Goal: Find specific page/section: Find specific page/section

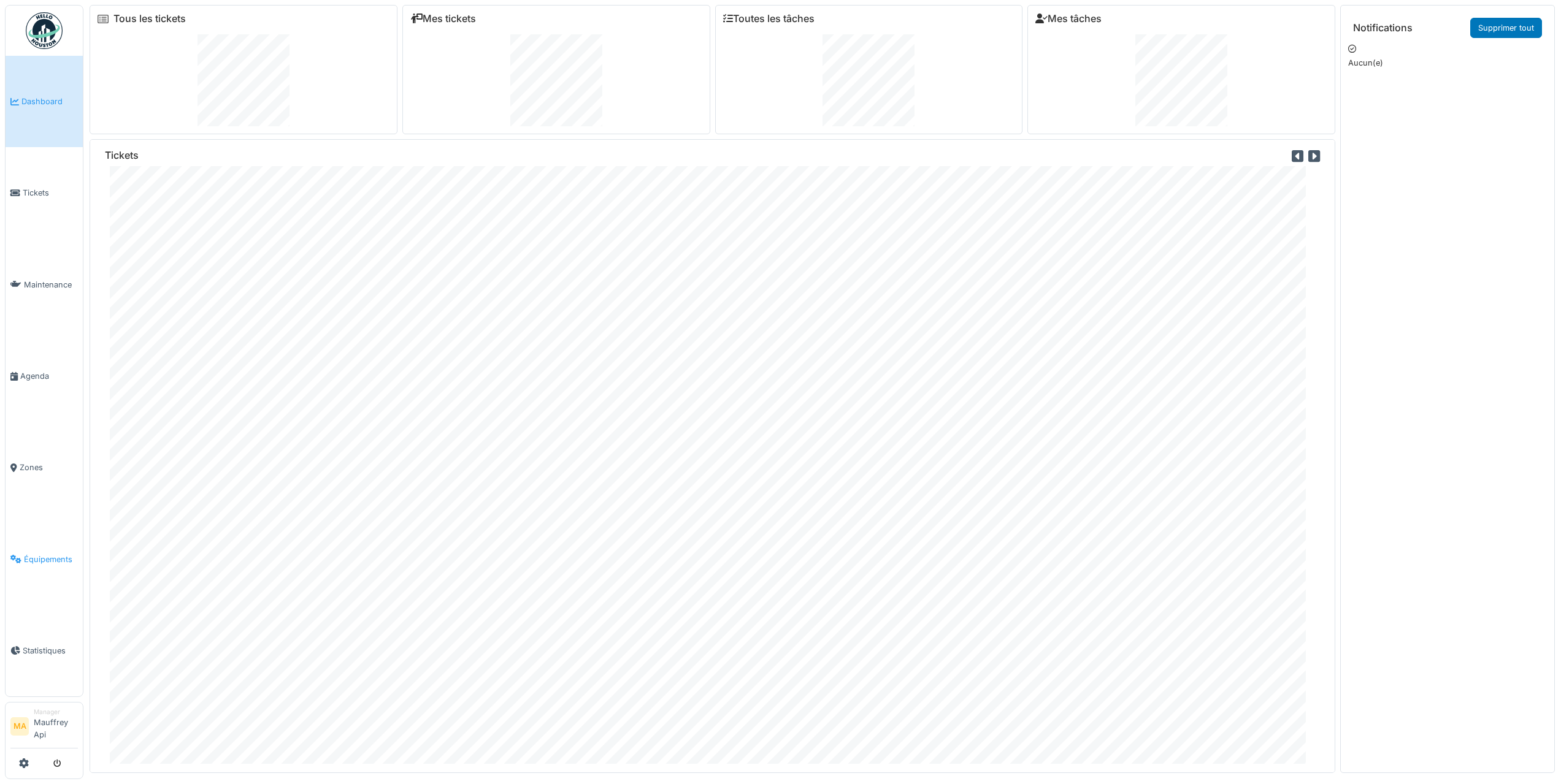
click at [41, 560] on span "Équipements" at bounding box center [51, 559] width 54 height 12
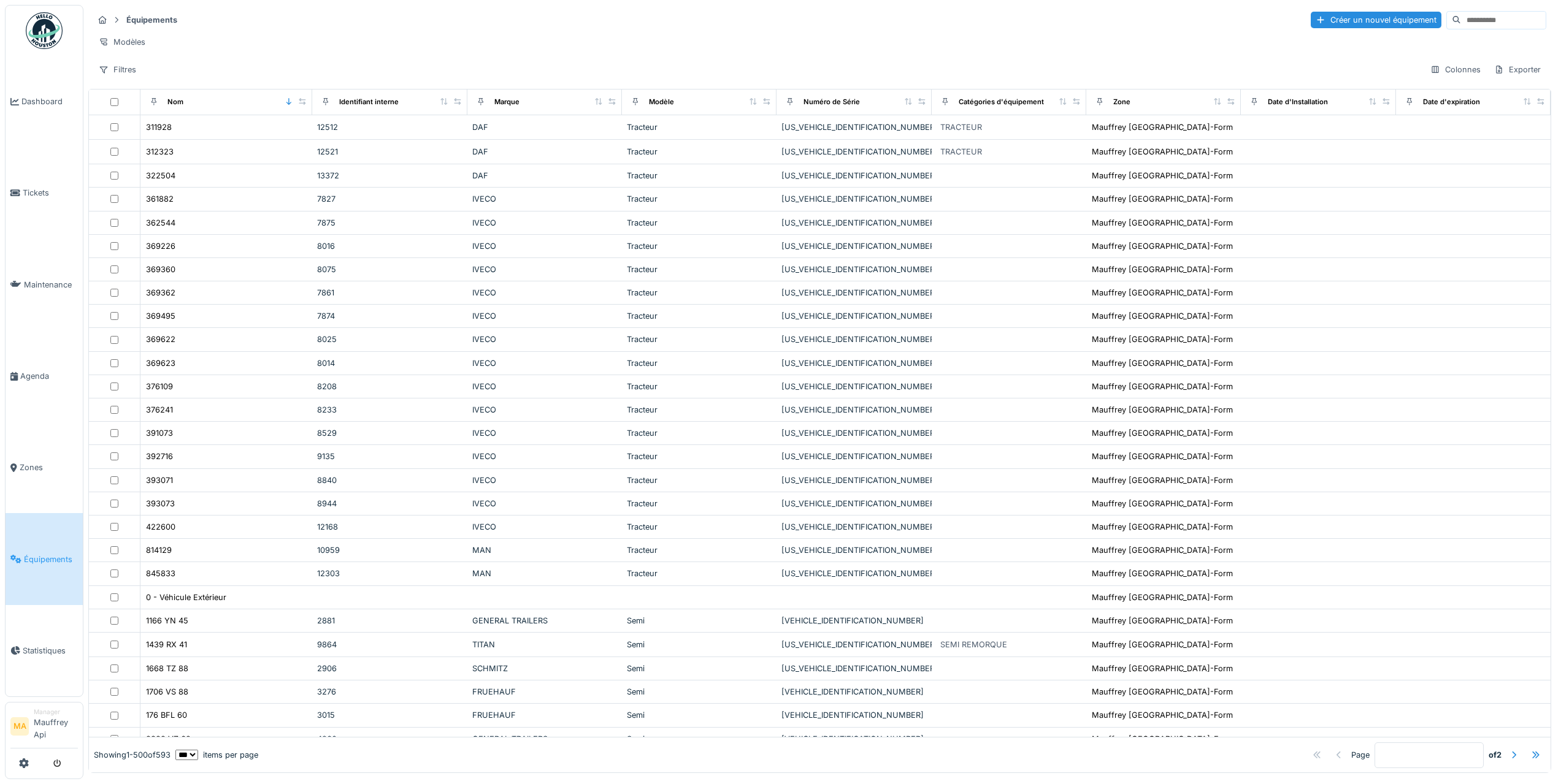
click at [1461, 21] on input at bounding box center [1503, 20] width 85 height 17
type input "*"
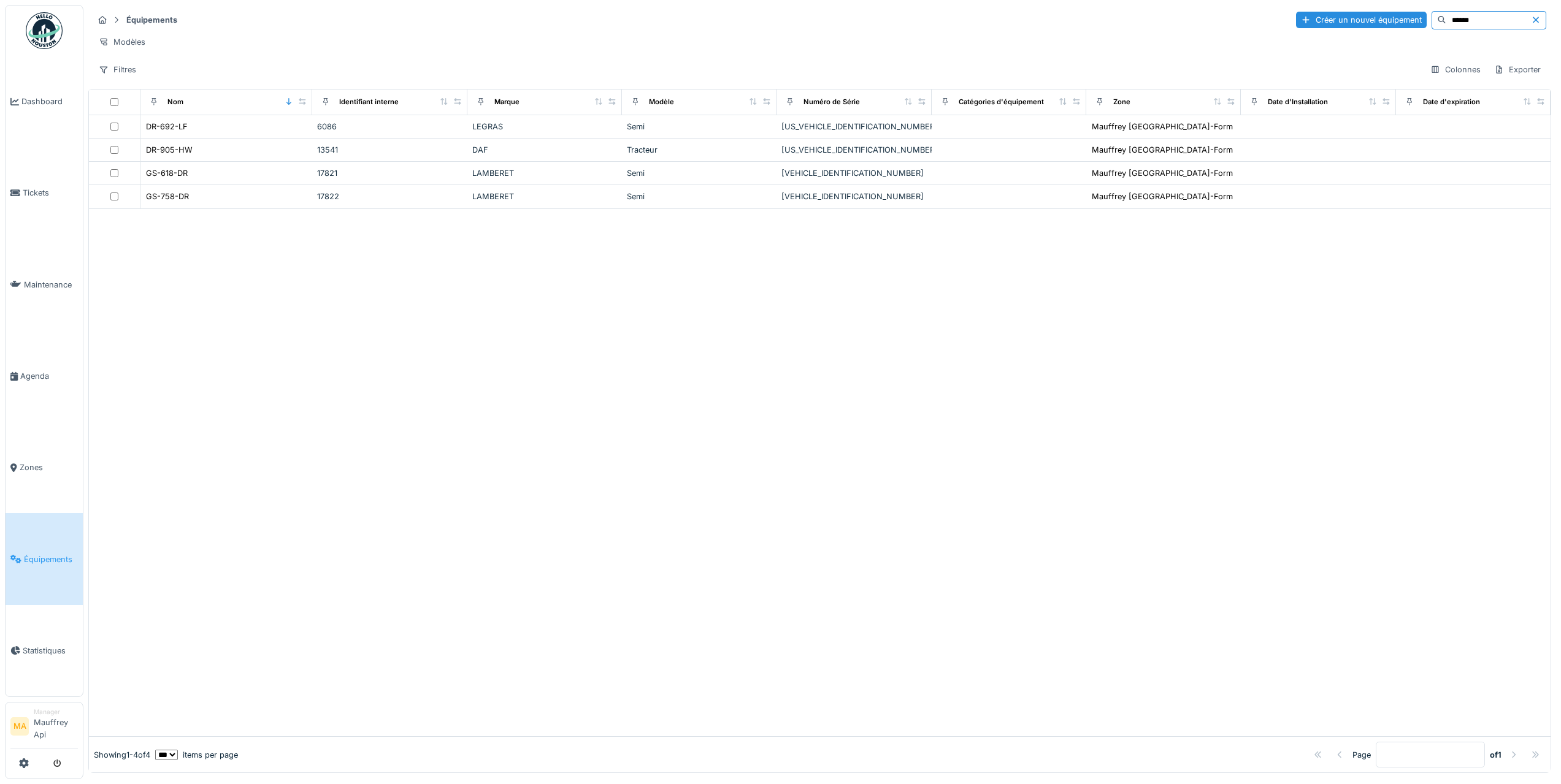
type input "******"
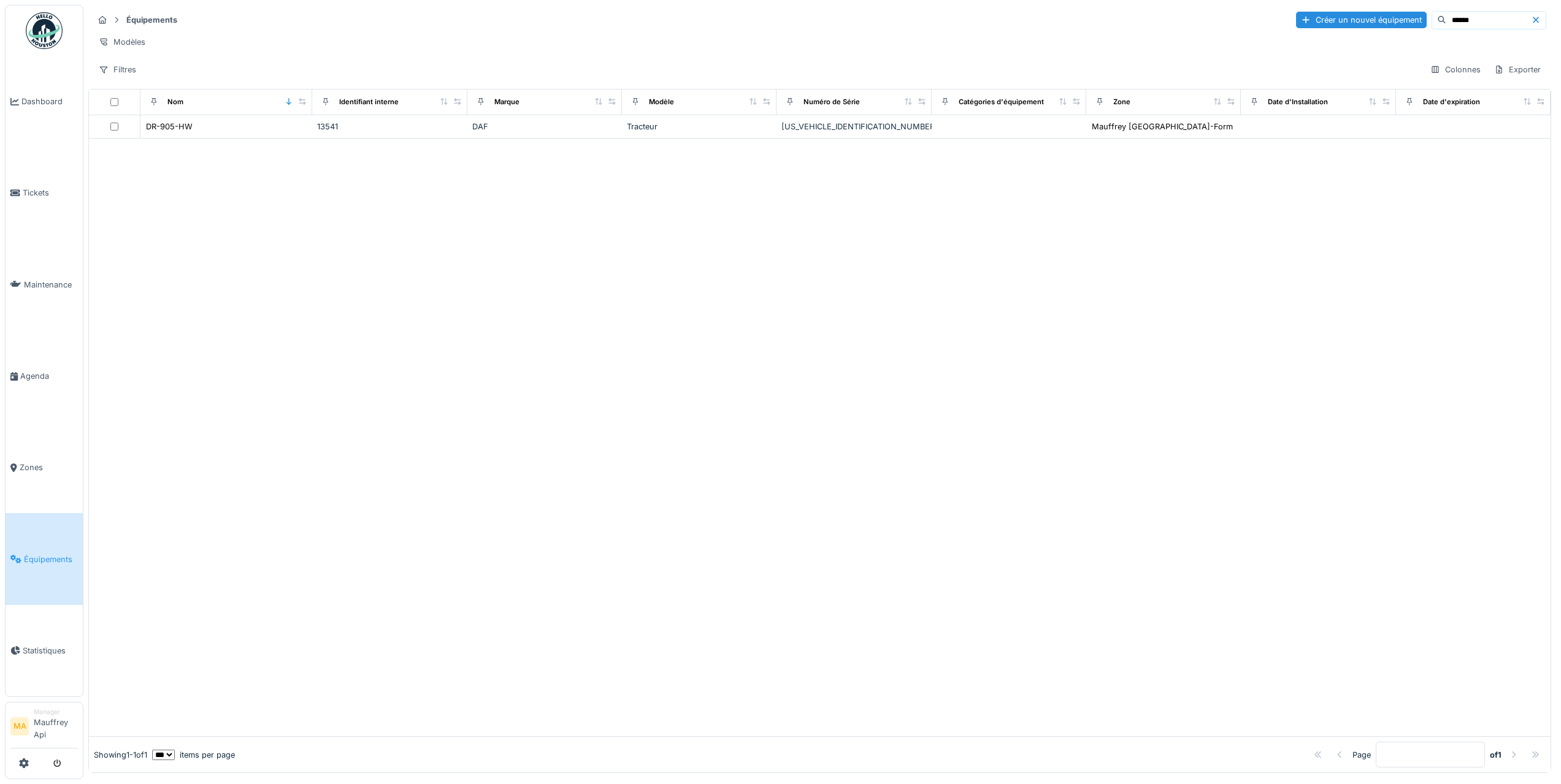
click at [246, 160] on div at bounding box center [819, 437] width 1461 height 598
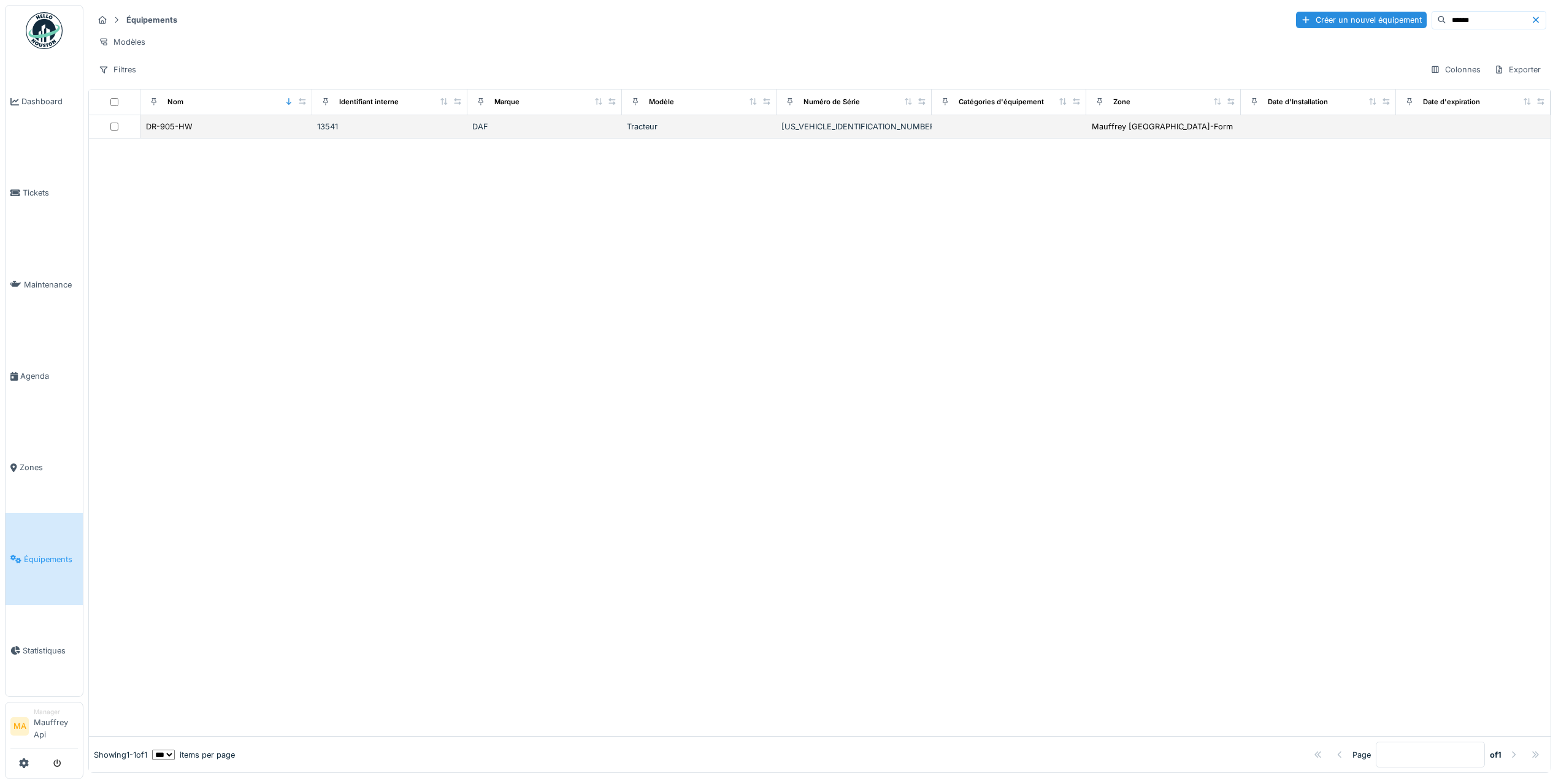
click at [215, 139] on td "DR-905-HW" at bounding box center [226, 127] width 172 height 24
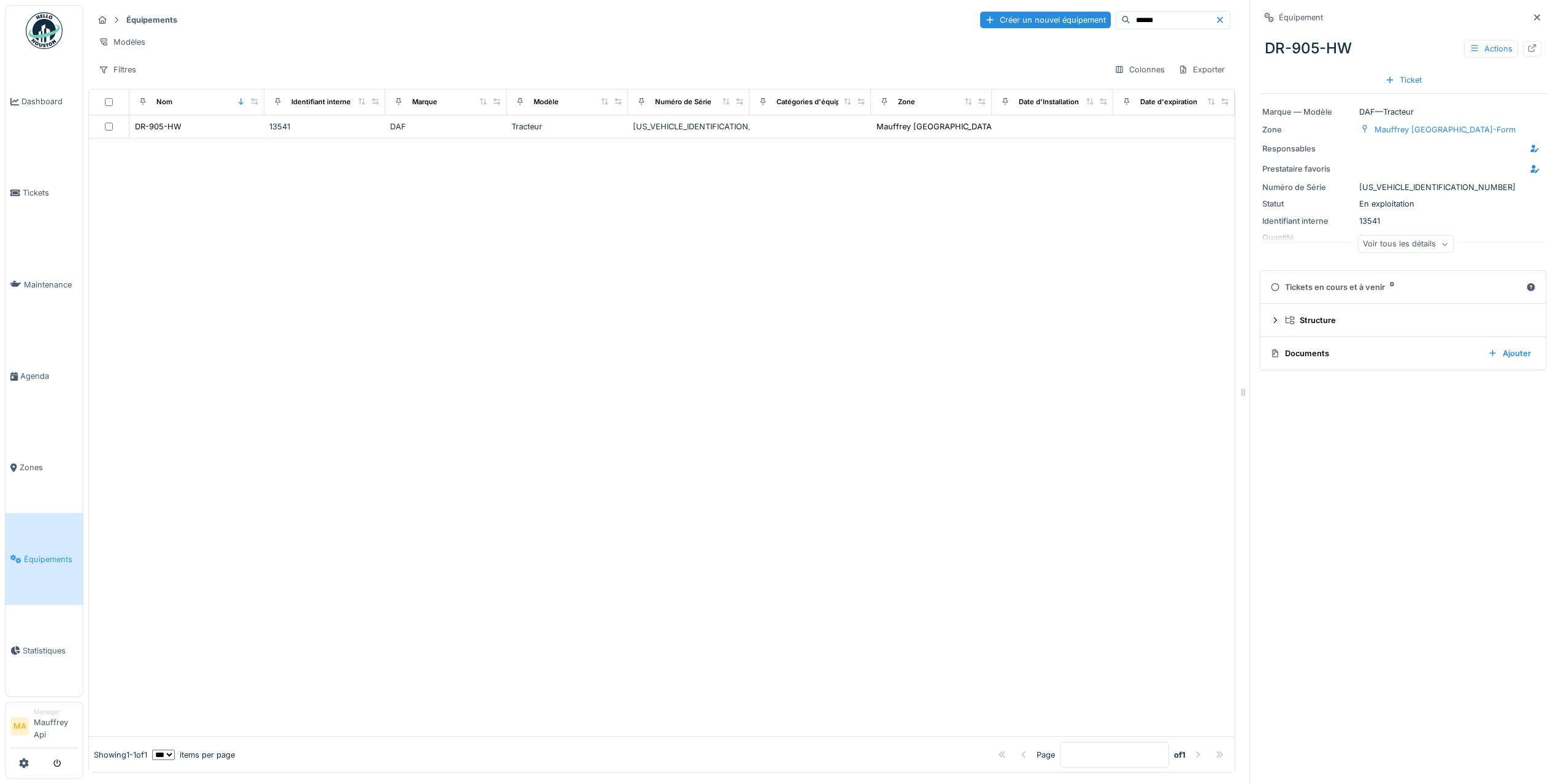
scroll to position [9, 0]
click at [1378, 237] on div "Voir tous les détails" at bounding box center [1405, 244] width 96 height 18
click at [299, 129] on div "13541" at bounding box center [325, 126] width 111 height 12
